Goal: Find specific page/section: Find specific page/section

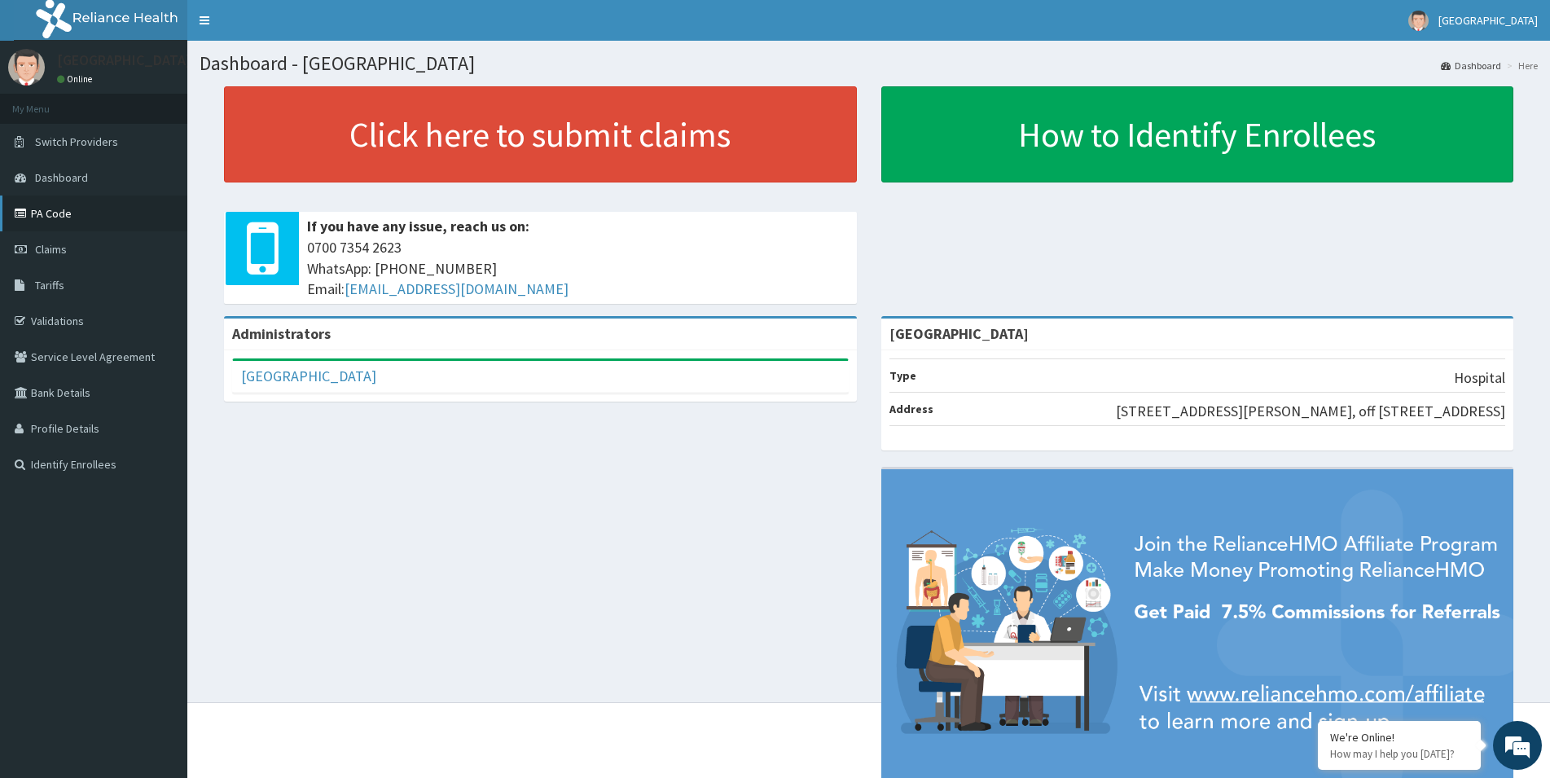
click at [40, 208] on link "PA Code" at bounding box center [93, 213] width 187 height 36
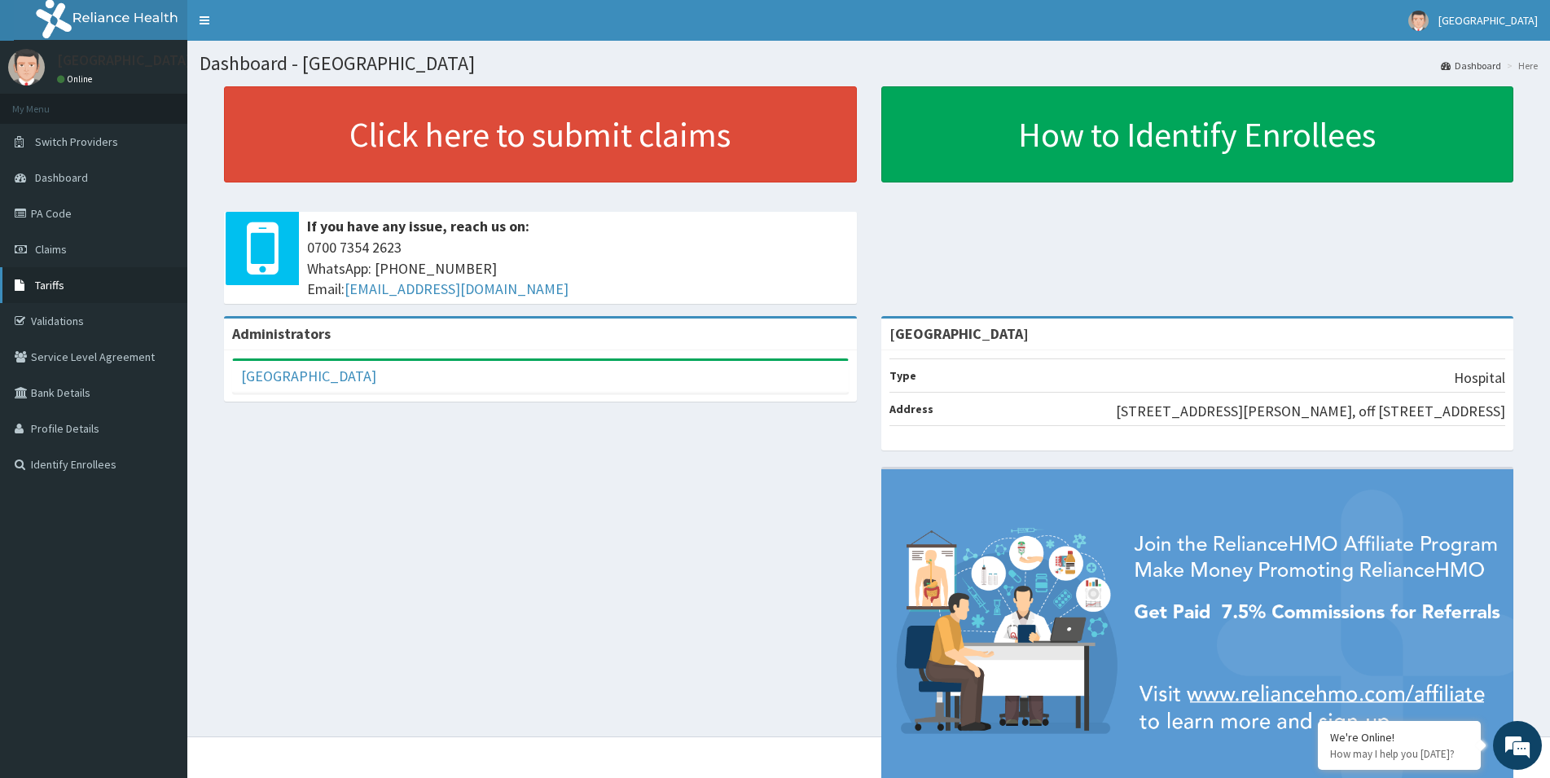
click at [51, 298] on link "Tariffs" at bounding box center [93, 285] width 187 height 36
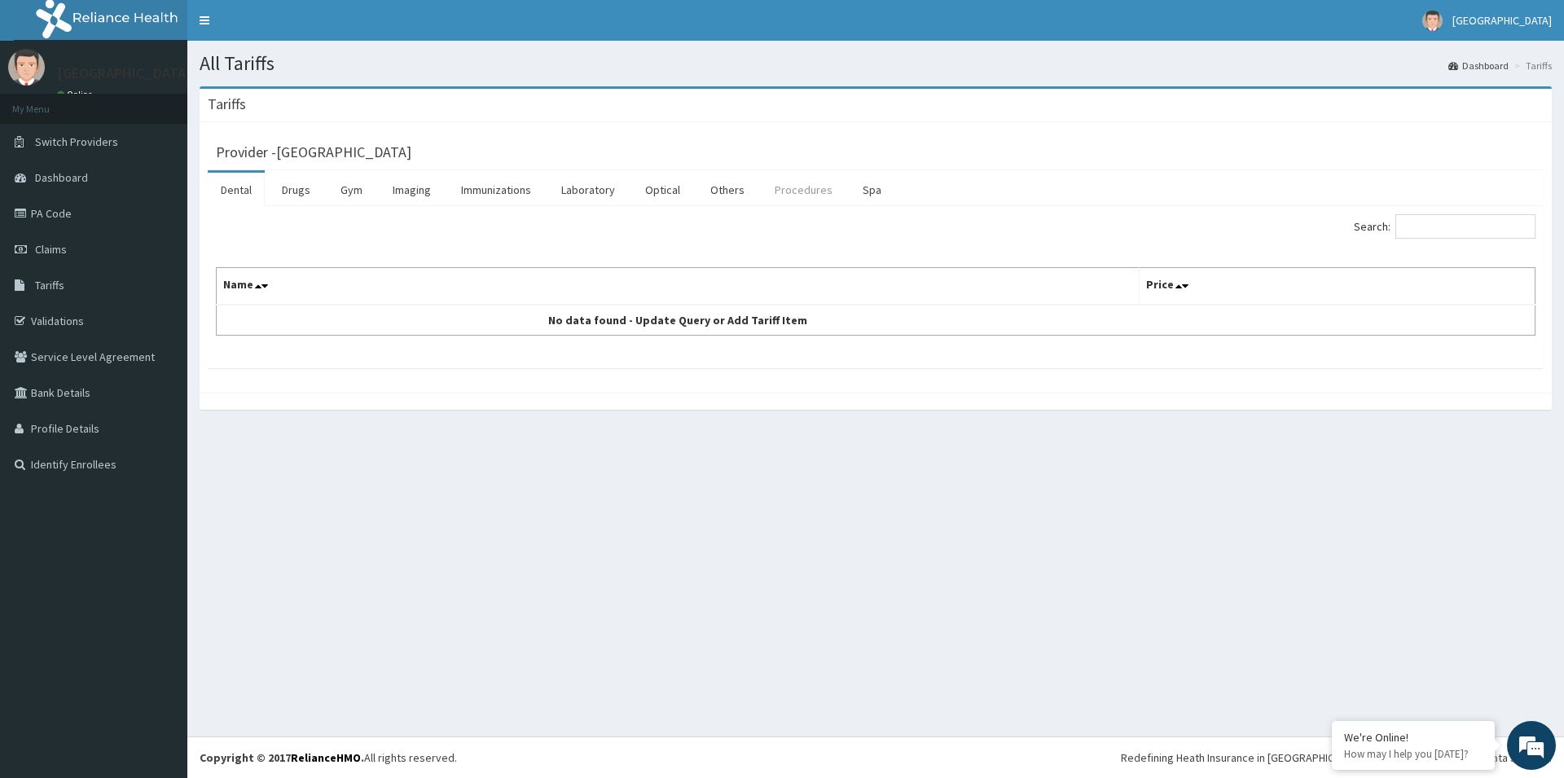
click at [805, 186] on link "Procedures" at bounding box center [803, 190] width 84 height 34
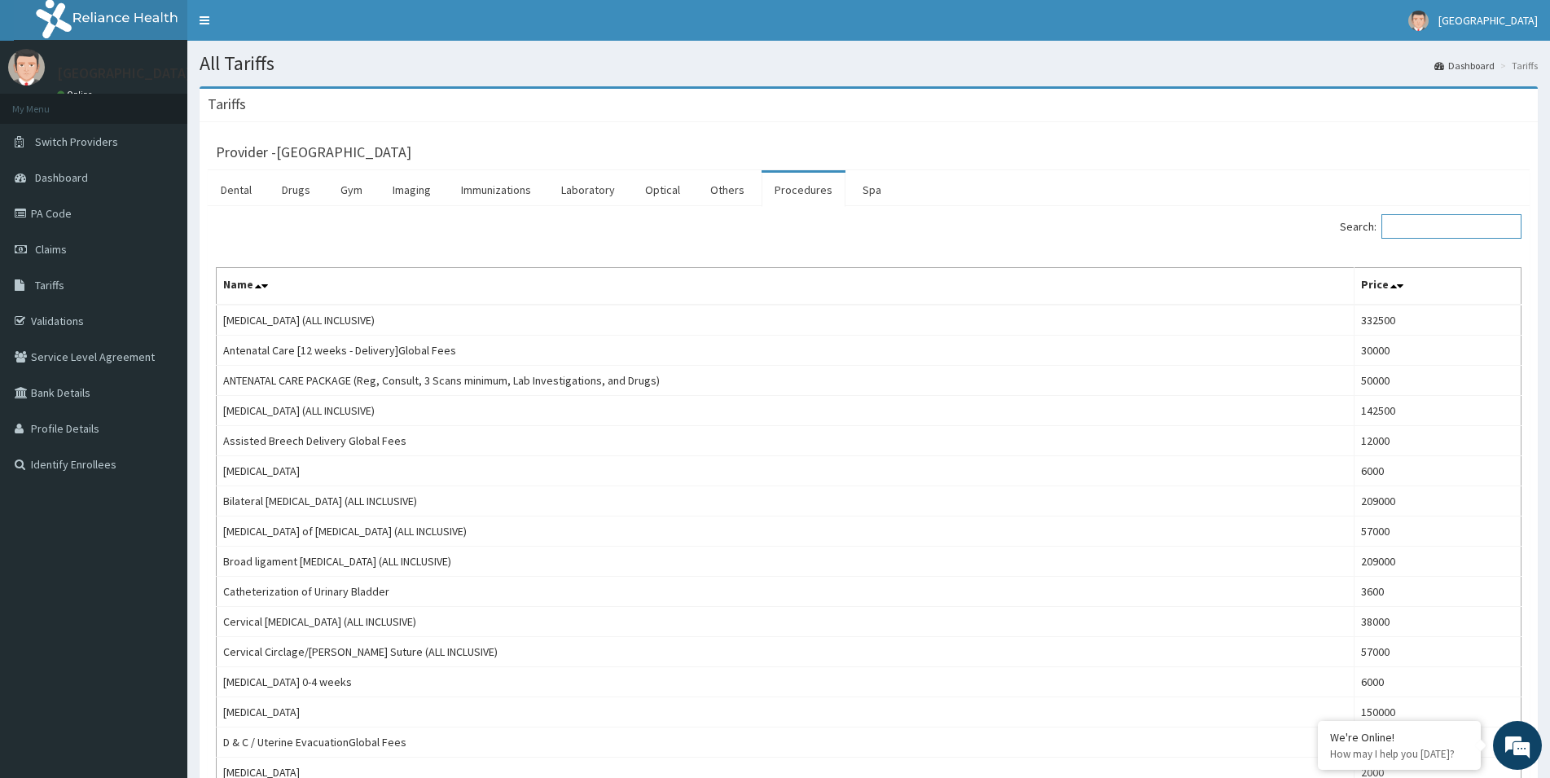
click at [1442, 228] on input "Search:" at bounding box center [1451, 226] width 140 height 24
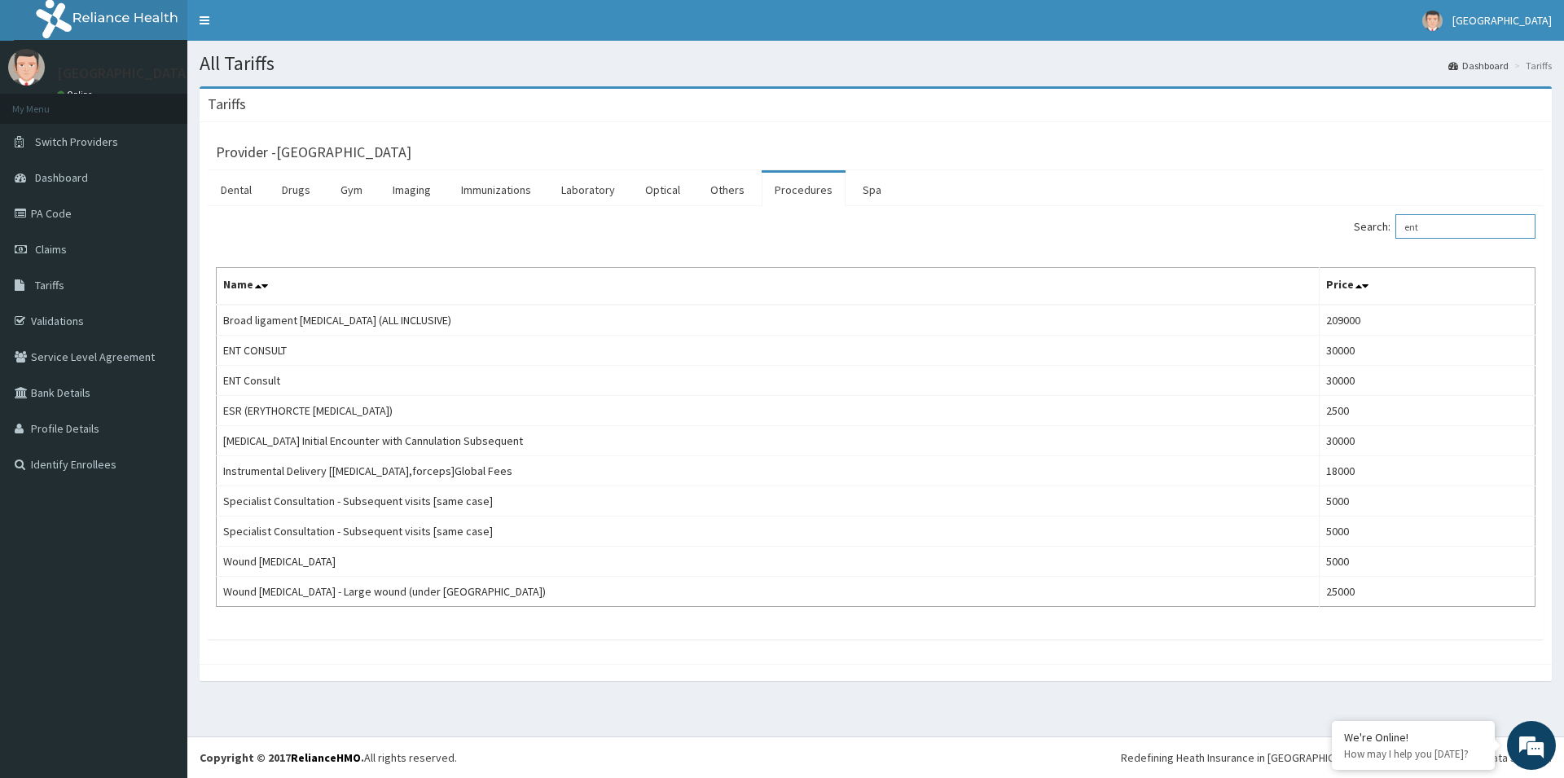
type input "ent"
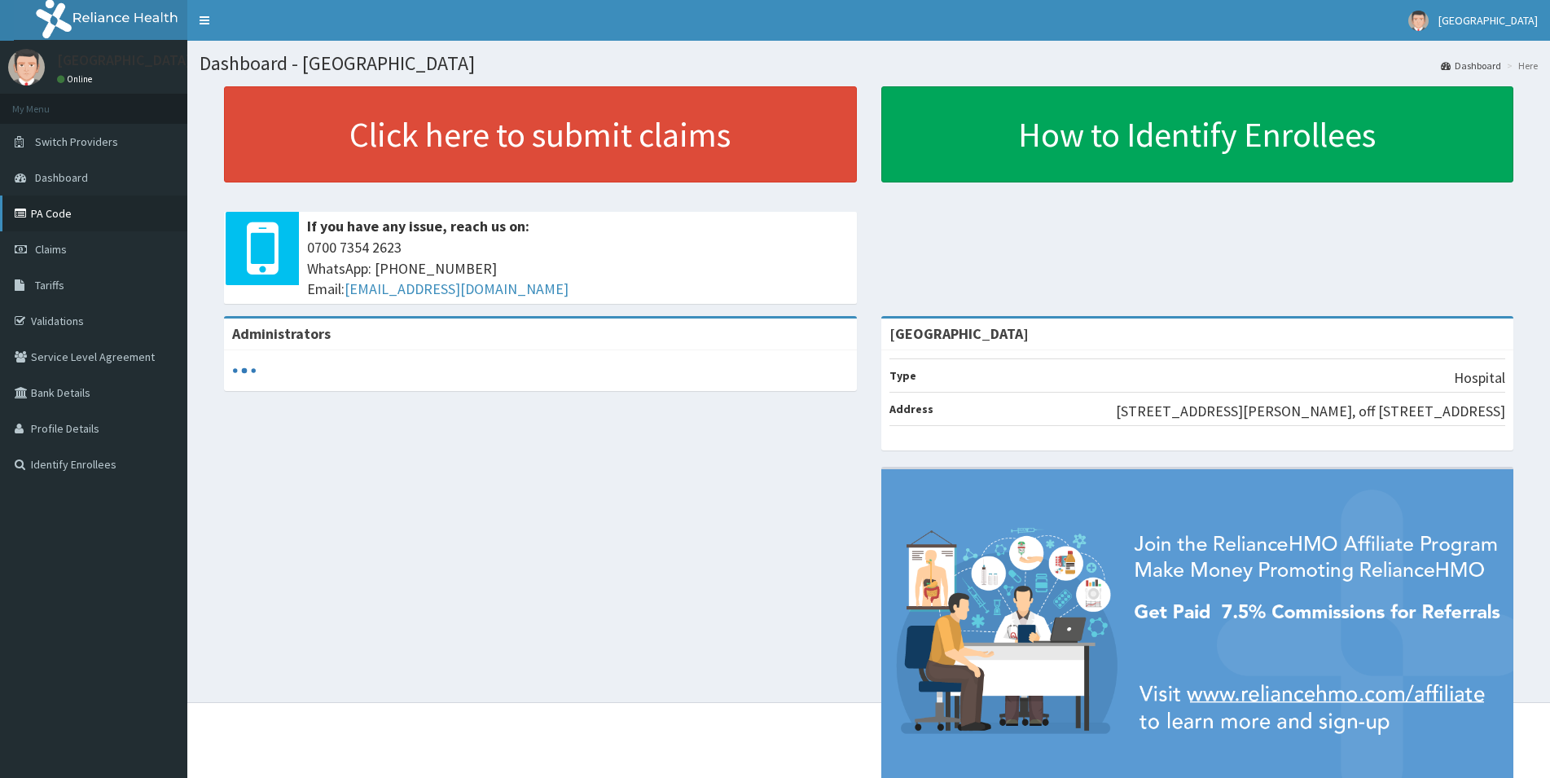
click at [57, 220] on link "PA Code" at bounding box center [93, 213] width 187 height 36
